Goal: Navigation & Orientation: Find specific page/section

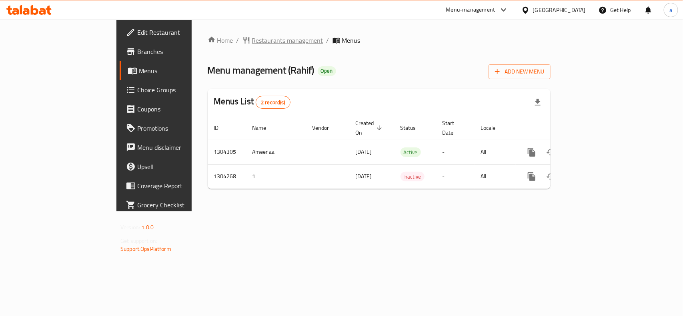
click at [252, 45] on span "Restaurants management" at bounding box center [287, 41] width 71 height 10
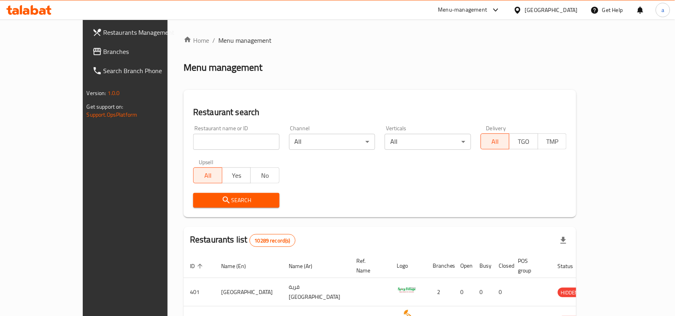
click at [104, 49] on span "Branches" at bounding box center [147, 52] width 86 height 10
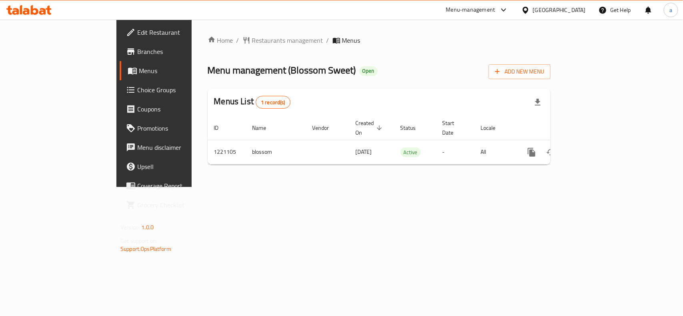
click at [209, 32] on div "Home / Restaurants management / Menus Menu management ( Blossom Sweet ) Open Ad…" at bounding box center [379, 104] width 375 height 168
click at [252, 41] on span "Restaurants management" at bounding box center [287, 41] width 71 height 10
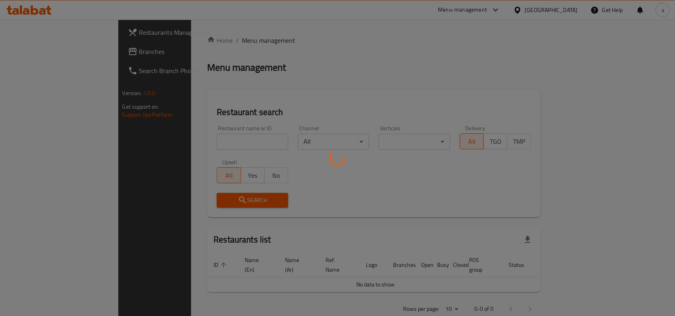
click at [209, 52] on div at bounding box center [337, 158] width 675 height 316
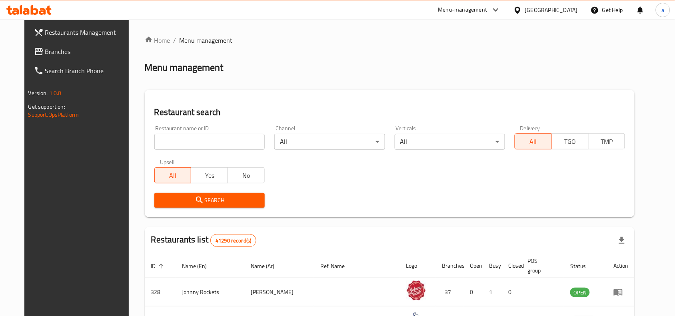
click at [206, 47] on div at bounding box center [337, 158] width 675 height 316
click at [212, 57] on div "Home / Menu management Menu management Restaurant search Restaurant name or ID …" at bounding box center [390, 284] width 490 height 496
click at [217, 48] on div "Home / Menu management Menu management Restaurant search Restaurant name or ID …" at bounding box center [390, 284] width 490 height 496
click at [60, 53] on span "Branches" at bounding box center [88, 52] width 86 height 10
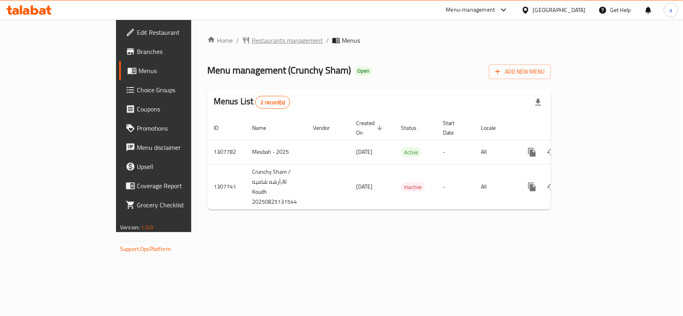
click at [252, 38] on span "Restaurants management" at bounding box center [287, 41] width 71 height 10
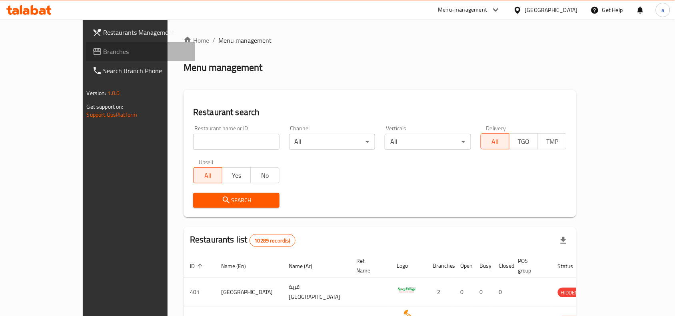
click at [104, 51] on span "Branches" at bounding box center [147, 52] width 86 height 10
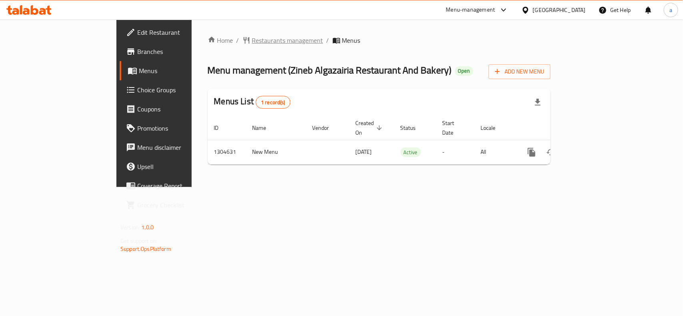
click at [252, 41] on span "Restaurants management" at bounding box center [287, 41] width 71 height 10
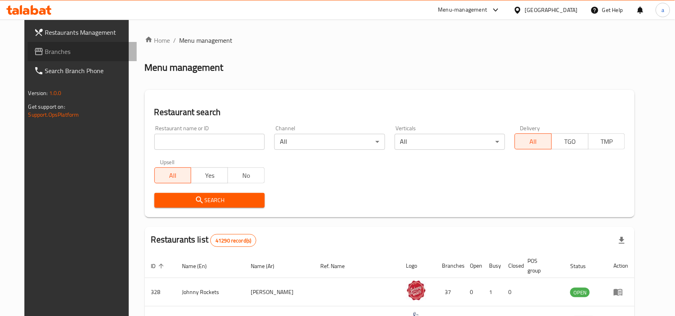
click at [47, 51] on span "Branches" at bounding box center [88, 52] width 86 height 10
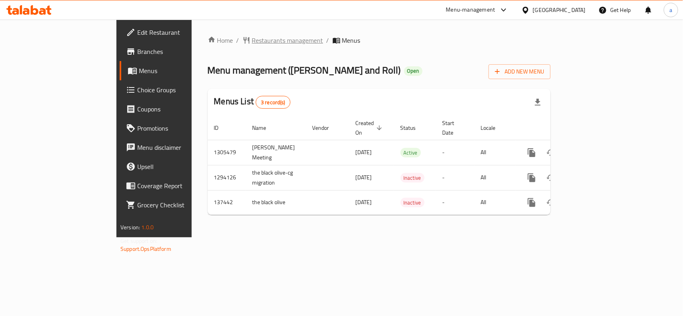
click at [252, 38] on span "Restaurants management" at bounding box center [287, 41] width 71 height 10
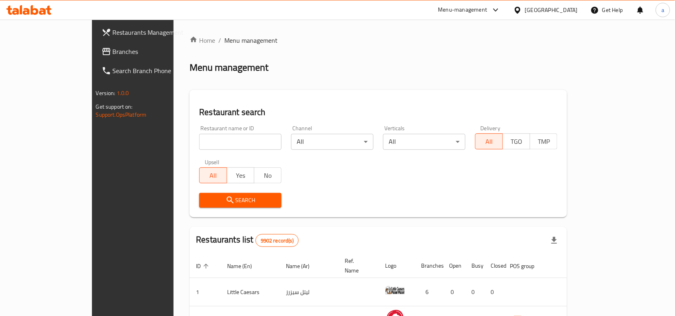
click at [113, 49] on span "Branches" at bounding box center [156, 52] width 86 height 10
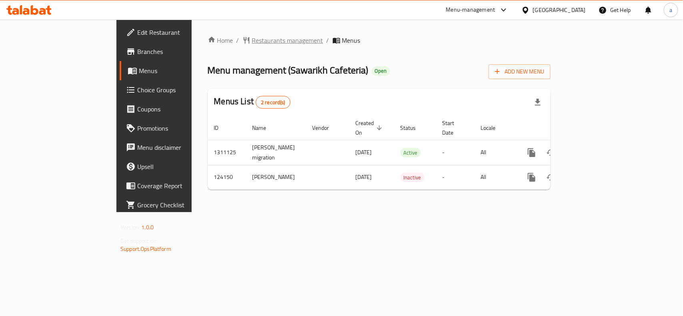
click at [252, 39] on span "Restaurants management" at bounding box center [287, 41] width 71 height 10
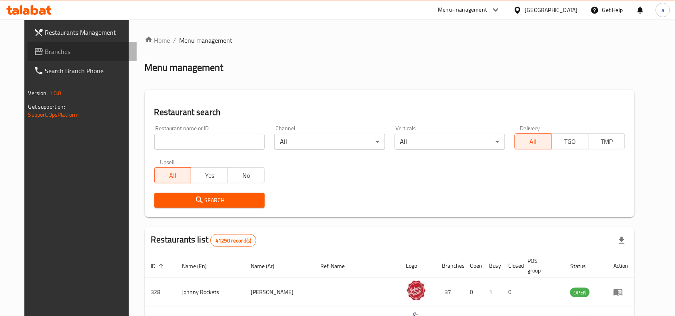
click at [49, 51] on span "Branches" at bounding box center [88, 52] width 86 height 10
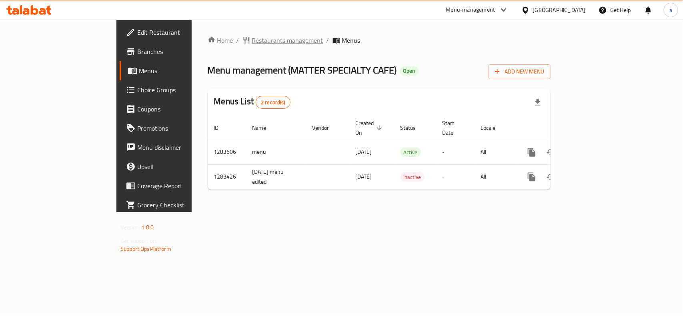
click at [252, 41] on span "Restaurants management" at bounding box center [287, 41] width 71 height 10
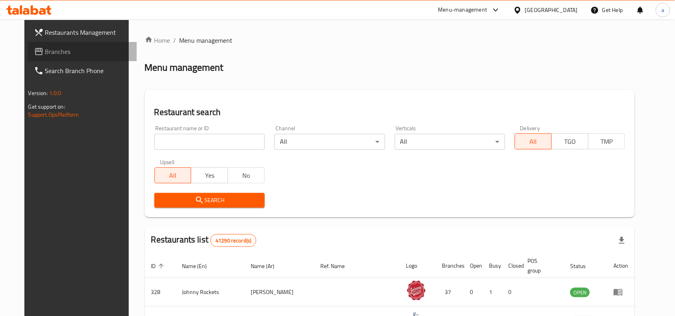
click at [72, 47] on span "Branches" at bounding box center [88, 52] width 86 height 10
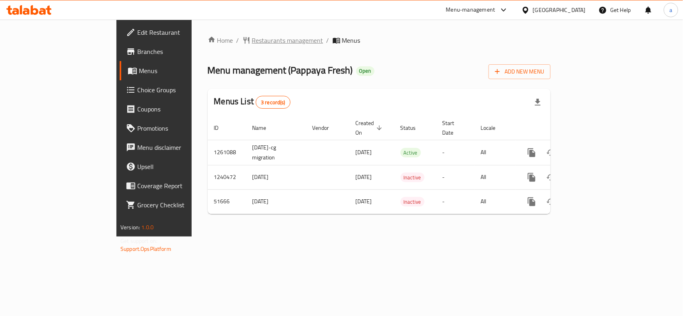
click at [252, 39] on span "Restaurants management" at bounding box center [287, 41] width 71 height 10
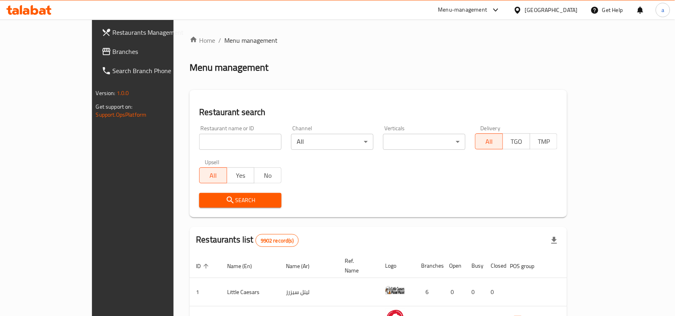
click at [113, 52] on span "Branches" at bounding box center [156, 52] width 86 height 10
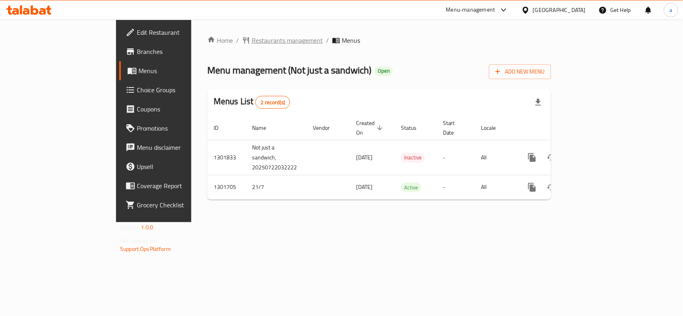
click at [252, 36] on span "Restaurants management" at bounding box center [287, 41] width 71 height 10
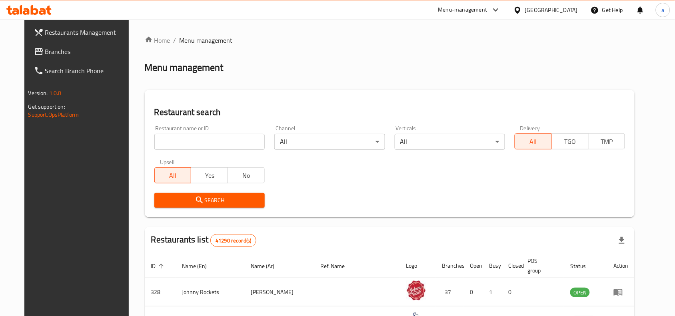
click at [48, 51] on span "Branches" at bounding box center [88, 52] width 86 height 10
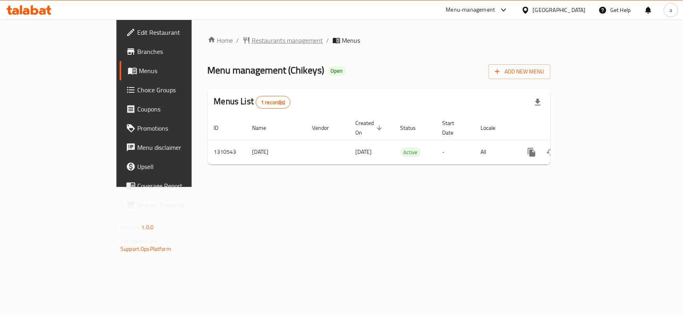
click at [252, 45] on span "Restaurants management" at bounding box center [287, 41] width 71 height 10
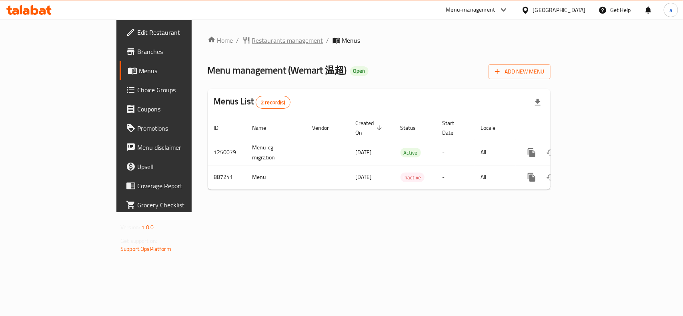
click at [252, 41] on span "Restaurants management" at bounding box center [287, 41] width 71 height 10
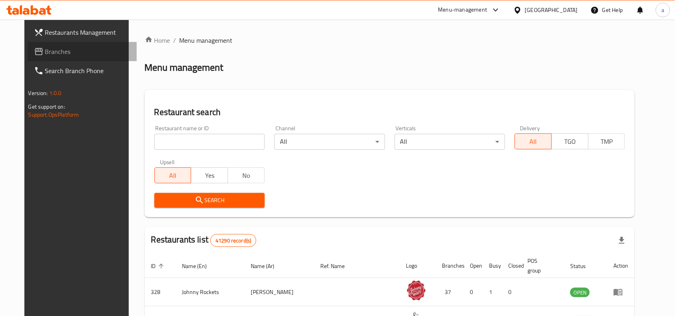
click at [66, 53] on span "Branches" at bounding box center [88, 52] width 86 height 10
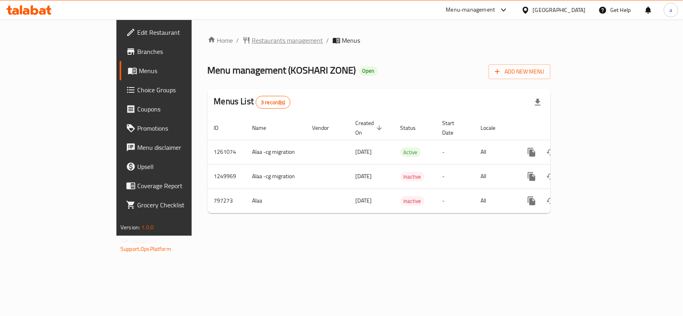
click at [252, 38] on span "Restaurants management" at bounding box center [287, 41] width 71 height 10
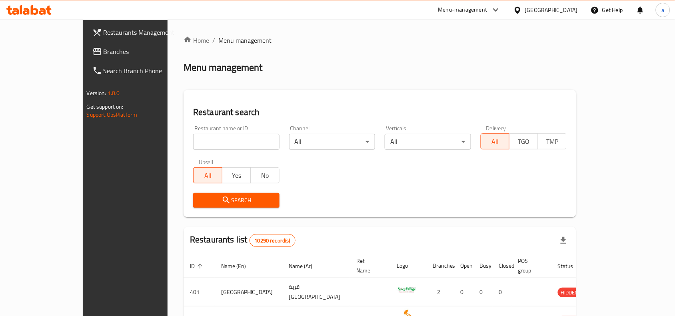
click at [86, 57] on link "Branches" at bounding box center [141, 51] width 110 height 19
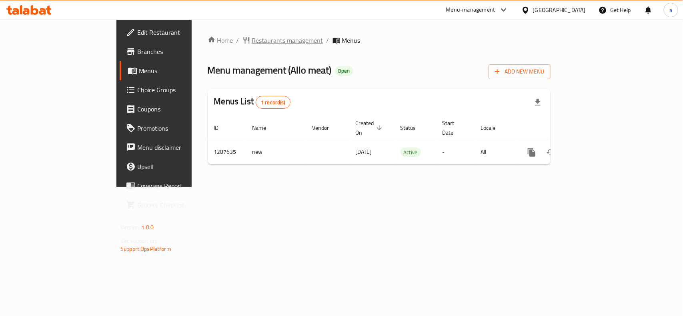
click at [252, 36] on span "Restaurants management" at bounding box center [287, 41] width 71 height 10
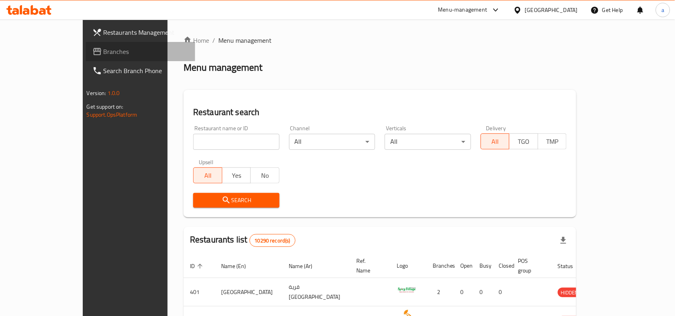
click at [86, 45] on link "Branches" at bounding box center [141, 51] width 110 height 19
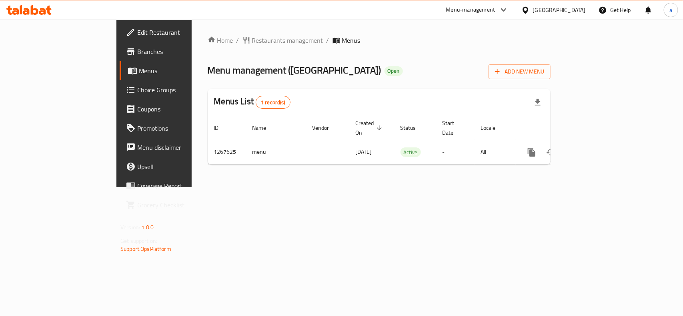
click at [137, 94] on span "Choice Groups" at bounding box center [180, 90] width 87 height 10
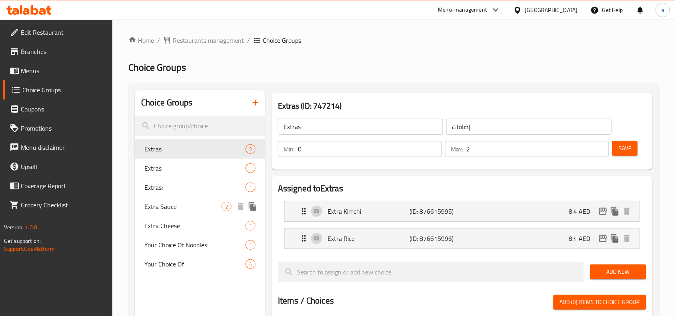
drag, startPoint x: 172, startPoint y: 209, endPoint x: 174, endPoint y: 226, distance: 17.7
click at [172, 209] on span "Extra Sauce" at bounding box center [182, 207] width 77 height 10
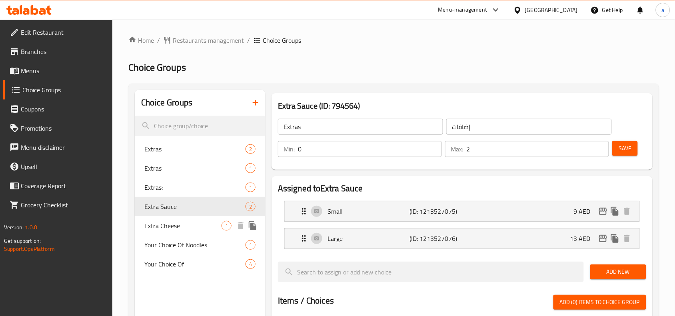
type input "Extra Sauce"
type input "إكسترا صلصة"
type input "1"
click at [54, 70] on span "Menus" at bounding box center [64, 71] width 86 height 10
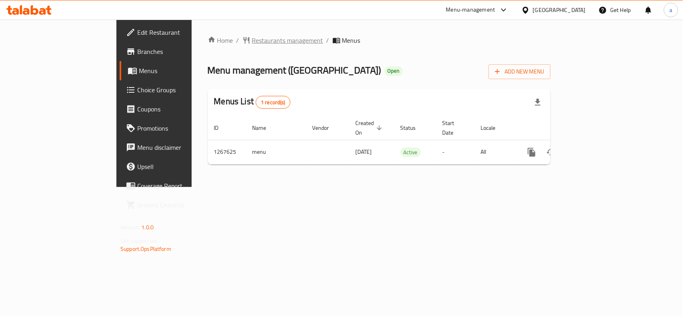
click at [252, 38] on span "Restaurants management" at bounding box center [287, 41] width 71 height 10
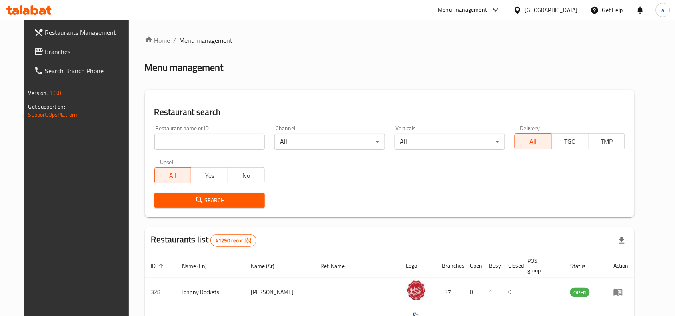
click at [60, 55] on span "Branches" at bounding box center [88, 52] width 86 height 10
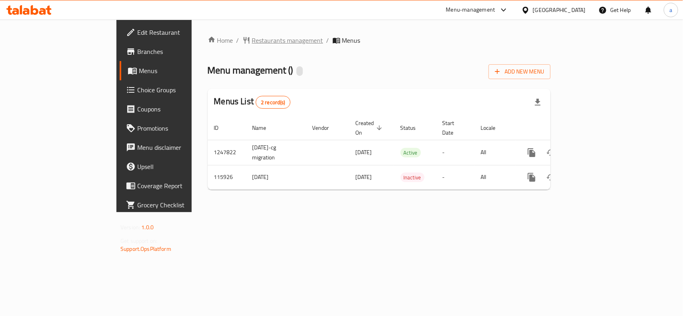
click at [252, 40] on span "Restaurants management" at bounding box center [287, 41] width 71 height 10
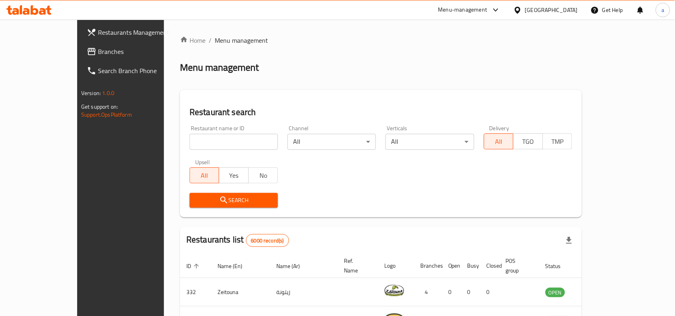
click at [80, 40] on link "Restaurants Management" at bounding box center [135, 32] width 110 height 19
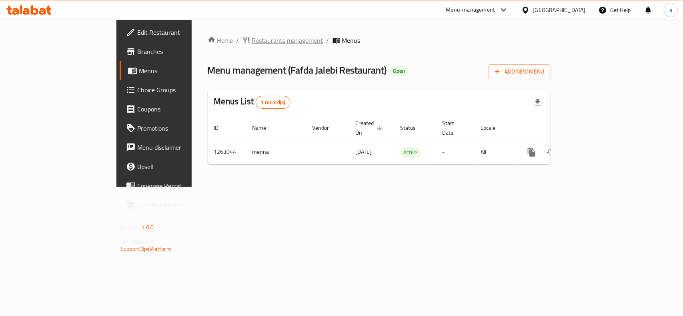
click at [252, 41] on span "Restaurants management" at bounding box center [287, 41] width 71 height 10
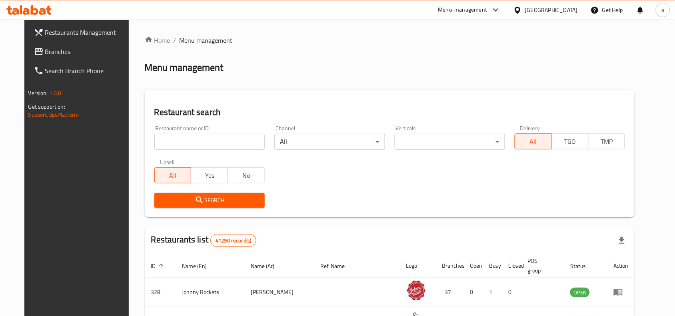
click at [64, 56] on link "Branches" at bounding box center [83, 51] width 110 height 19
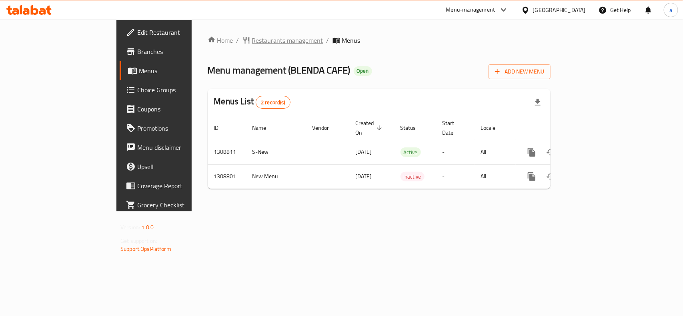
click at [252, 39] on span "Restaurants management" at bounding box center [287, 41] width 71 height 10
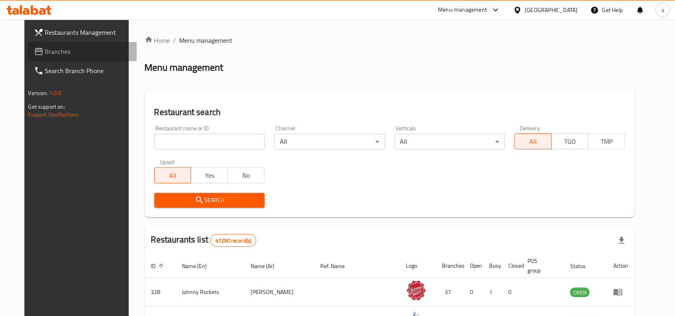
click at [45, 50] on span "Branches" at bounding box center [88, 52] width 86 height 10
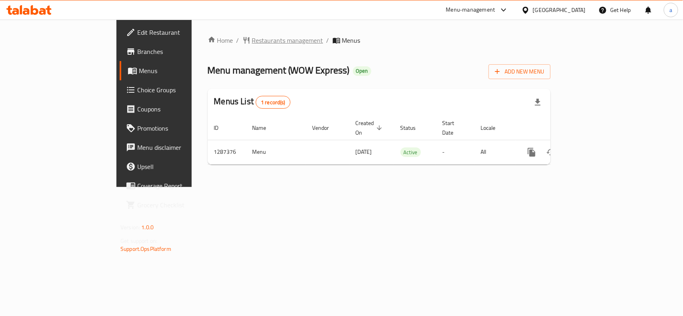
click at [252, 38] on span "Restaurants management" at bounding box center [287, 41] width 71 height 10
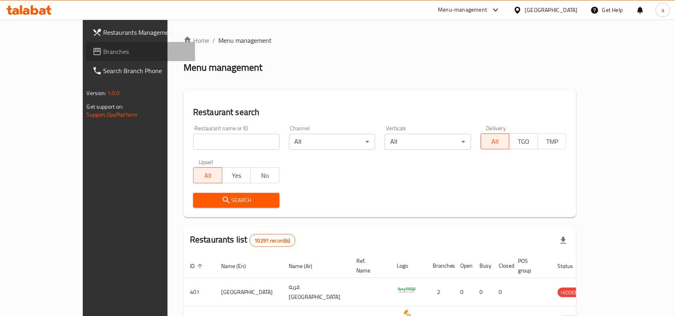
click at [104, 47] on span "Branches" at bounding box center [147, 52] width 86 height 10
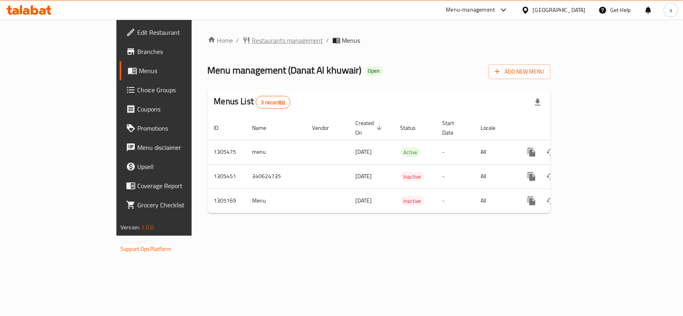
click at [252, 36] on span "Restaurants management" at bounding box center [287, 41] width 71 height 10
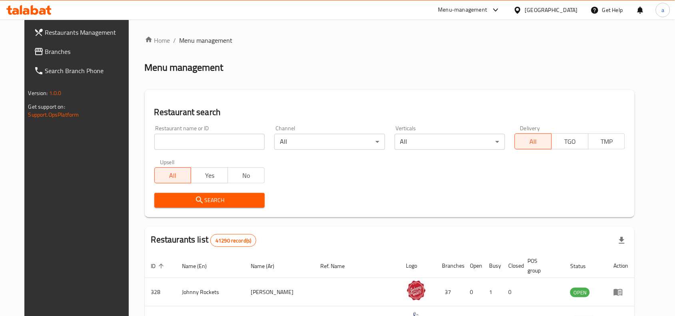
click at [45, 52] on span "Branches" at bounding box center [88, 52] width 86 height 10
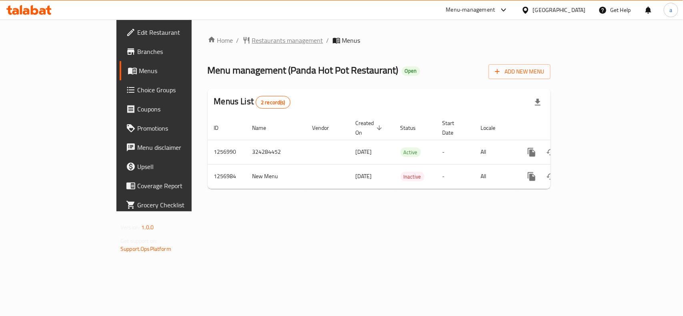
click at [252, 41] on span "Restaurants management" at bounding box center [287, 41] width 71 height 10
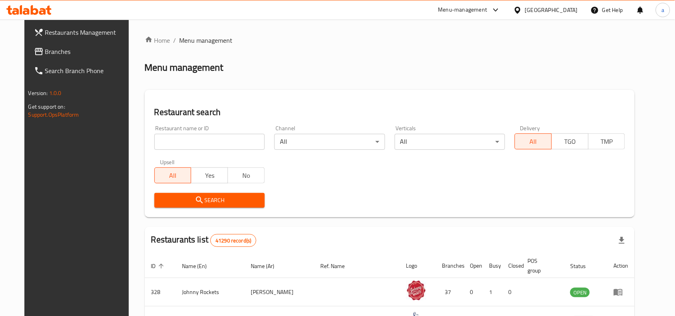
drag, startPoint x: 56, startPoint y: 56, endPoint x: 58, endPoint y: 52, distance: 4.5
click at [56, 56] on span "Branches" at bounding box center [88, 52] width 86 height 10
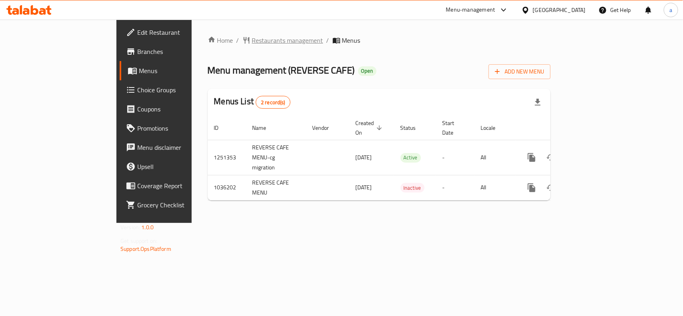
click at [252, 39] on span "Restaurants management" at bounding box center [287, 41] width 71 height 10
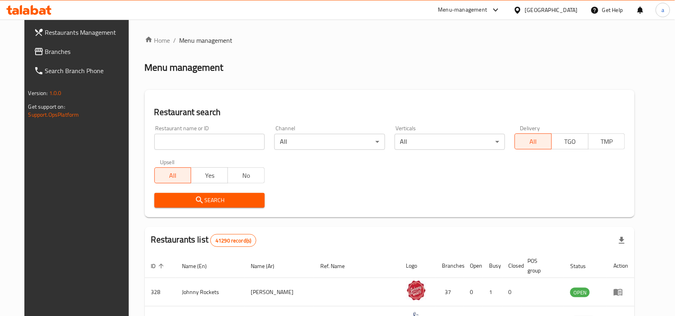
click at [48, 58] on link "Branches" at bounding box center [83, 51] width 110 height 19
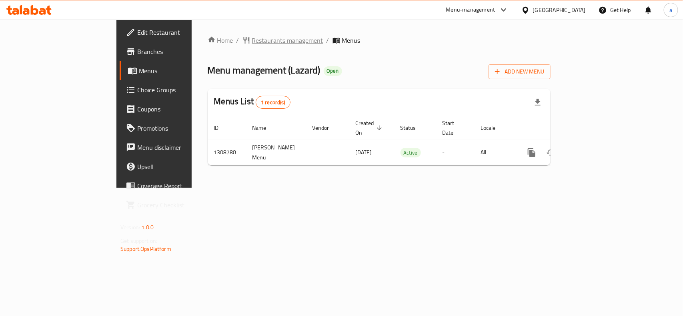
click at [252, 41] on span "Restaurants management" at bounding box center [287, 41] width 71 height 10
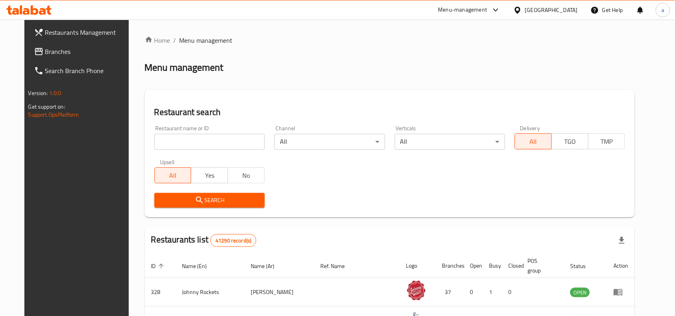
click at [45, 54] on span "Branches" at bounding box center [88, 52] width 86 height 10
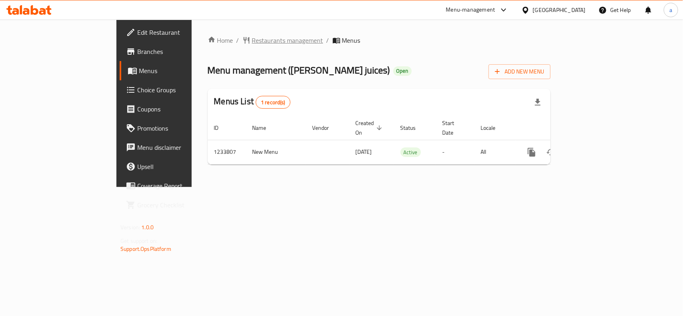
click at [252, 36] on span "Restaurants management" at bounding box center [287, 41] width 71 height 10
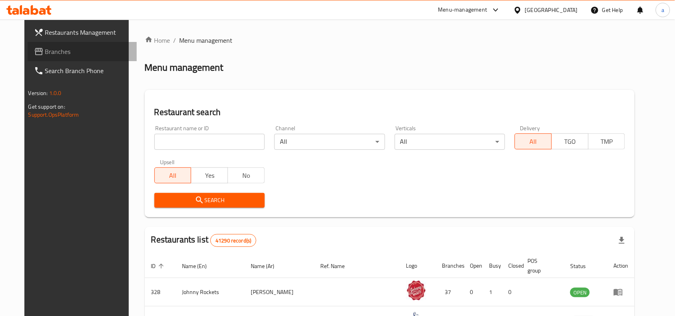
click at [53, 47] on span "Branches" at bounding box center [88, 52] width 86 height 10
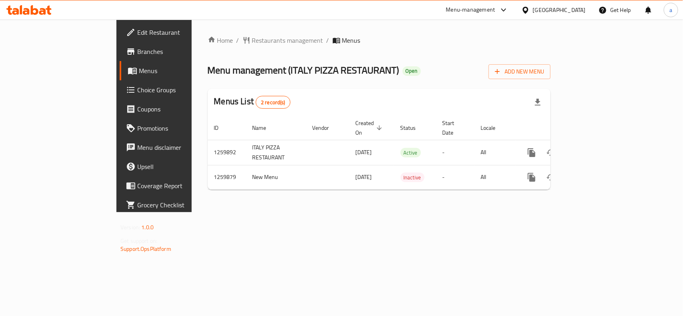
click at [137, 94] on span "Choice Groups" at bounding box center [180, 90] width 87 height 10
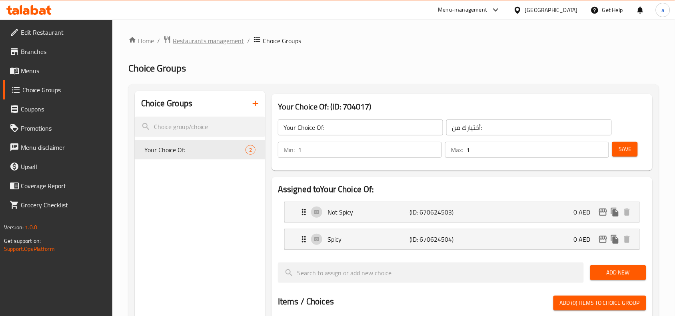
click at [209, 43] on span "Restaurants management" at bounding box center [208, 41] width 71 height 10
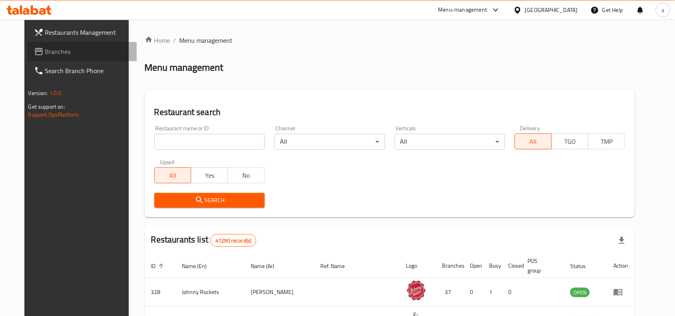
click at [45, 50] on span "Branches" at bounding box center [88, 52] width 86 height 10
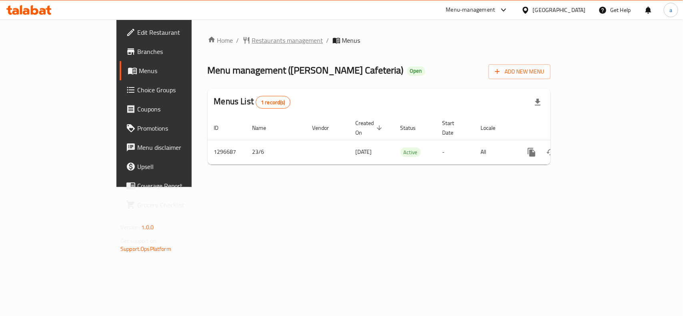
click at [252, 40] on span "Restaurants management" at bounding box center [287, 41] width 71 height 10
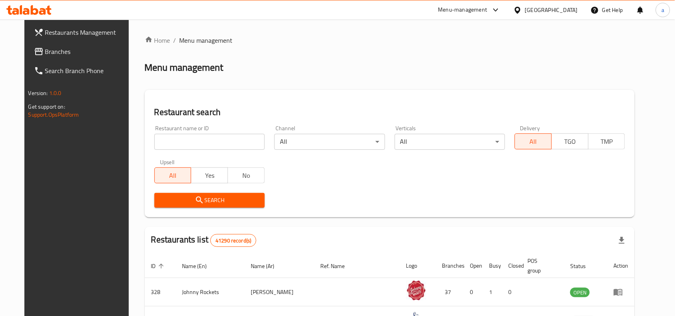
click at [45, 53] on span "Branches" at bounding box center [88, 52] width 86 height 10
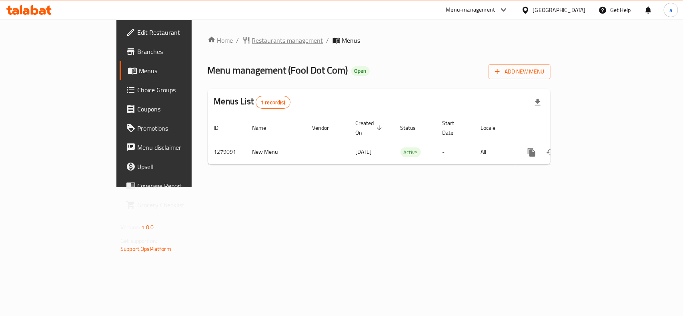
click at [252, 36] on span "Restaurants management" at bounding box center [287, 41] width 71 height 10
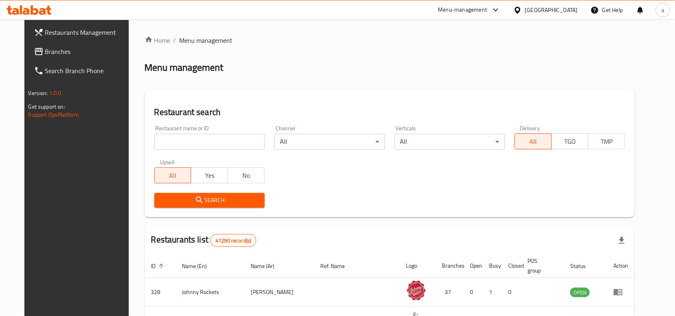
click at [45, 56] on span "Branches" at bounding box center [88, 52] width 86 height 10
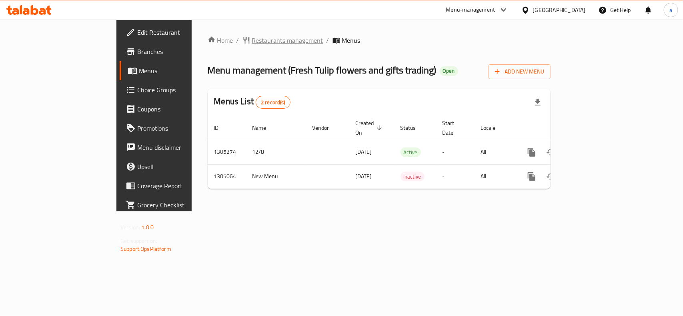
click at [252, 38] on span "Restaurants management" at bounding box center [287, 41] width 71 height 10
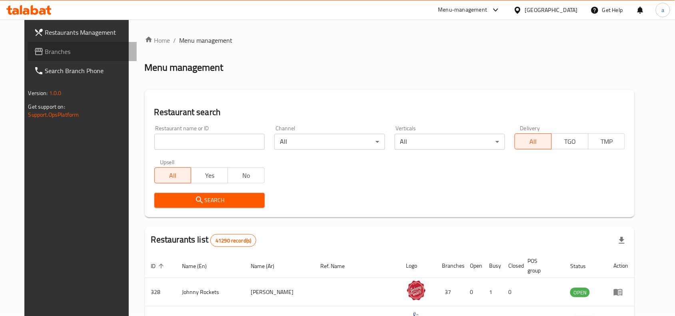
click at [45, 48] on span "Branches" at bounding box center [88, 52] width 86 height 10
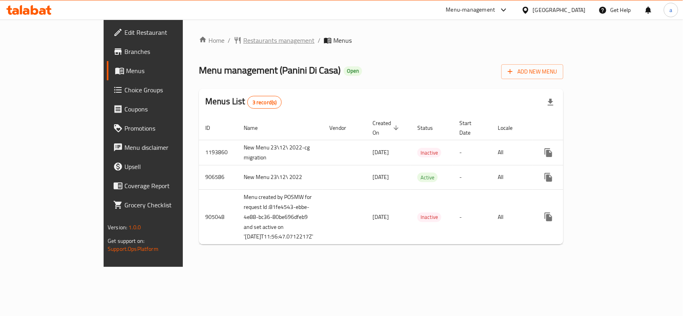
click at [243, 36] on span "Restaurants management" at bounding box center [278, 41] width 71 height 10
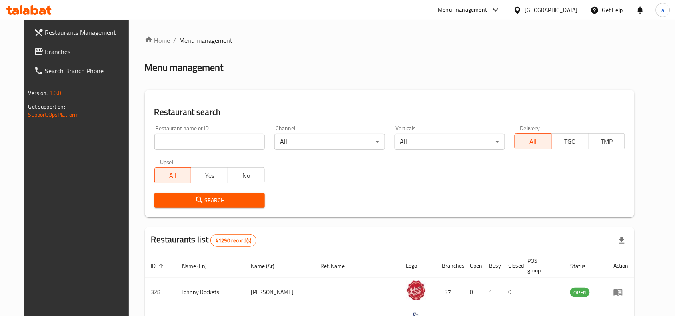
click at [187, 138] on input "search" at bounding box center [209, 142] width 110 height 16
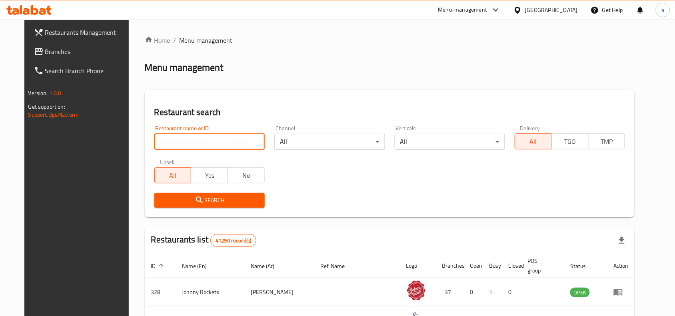
paste input "20168"
type input "20168"
click button "Search" at bounding box center [209, 200] width 110 height 15
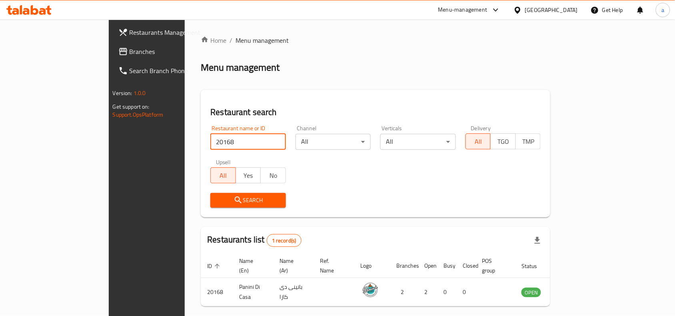
click at [130, 52] on span "Branches" at bounding box center [173, 52] width 86 height 10
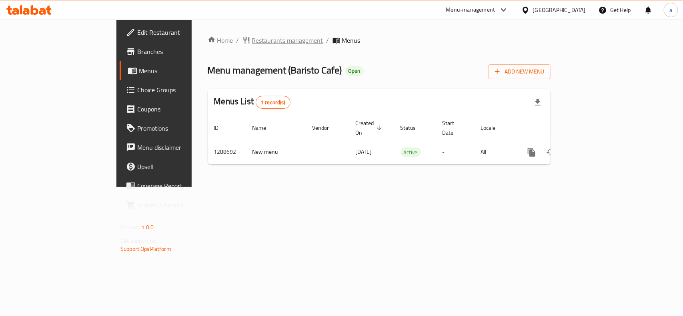
click at [252, 42] on span "Restaurants management" at bounding box center [287, 41] width 71 height 10
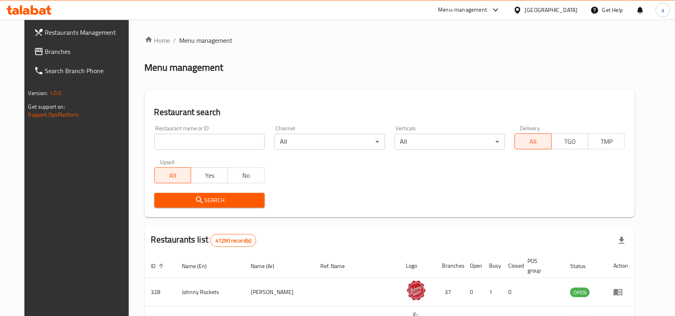
click at [71, 49] on span "Branches" at bounding box center [88, 52] width 86 height 10
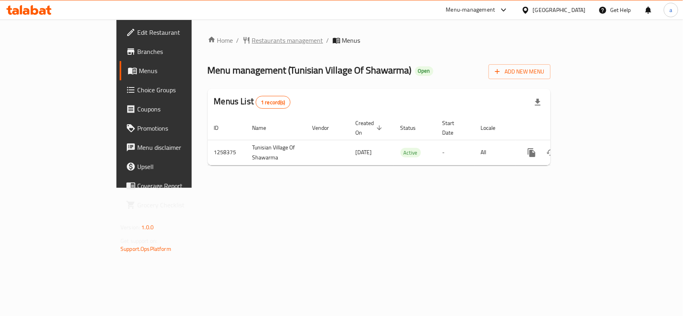
click at [252, 42] on span "Restaurants management" at bounding box center [287, 41] width 71 height 10
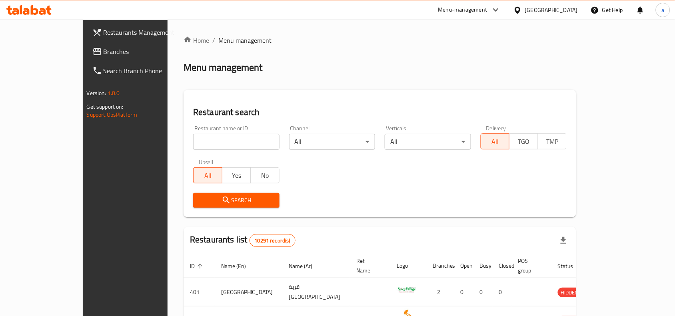
click at [104, 54] on span "Branches" at bounding box center [147, 52] width 86 height 10
